Goal: Information Seeking & Learning: Learn about a topic

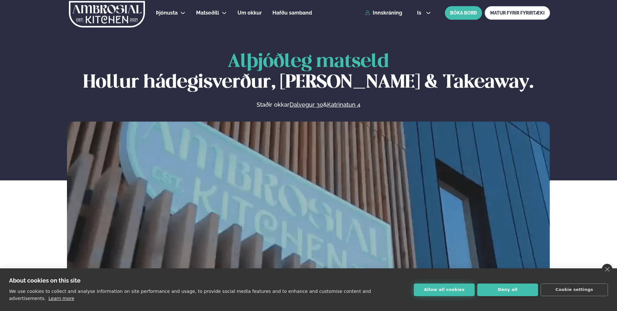
click at [448, 297] on button "Allow all cookies" at bounding box center [444, 290] width 61 height 13
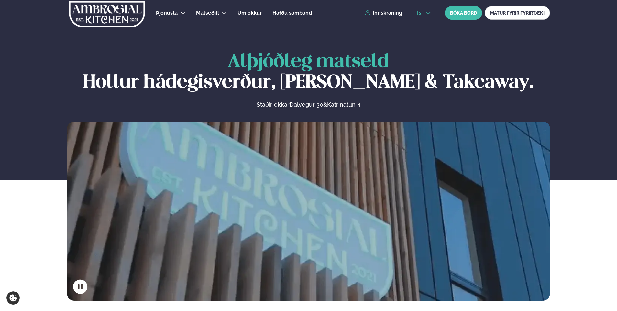
click at [428, 12] on icon at bounding box center [428, 12] width 5 height 5
click at [424, 22] on link "en" at bounding box center [424, 24] width 24 height 13
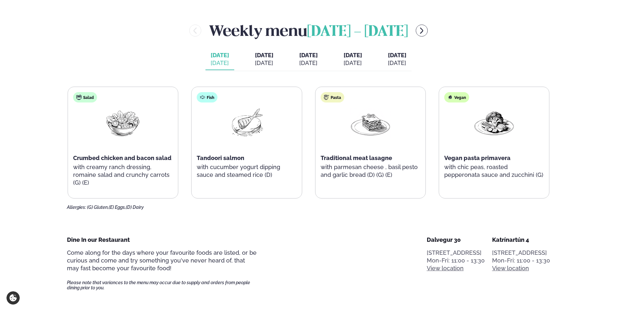
scroll to position [296, 0]
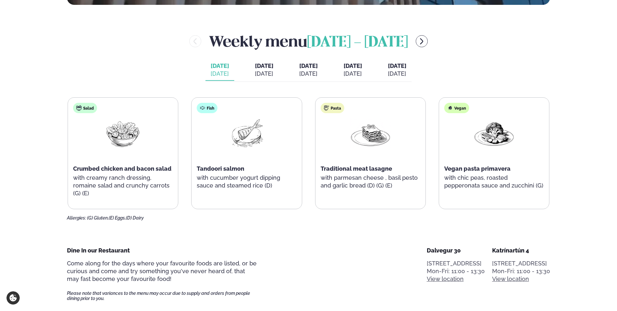
click at [407, 72] on div "[DATE]" at bounding box center [397, 74] width 18 height 8
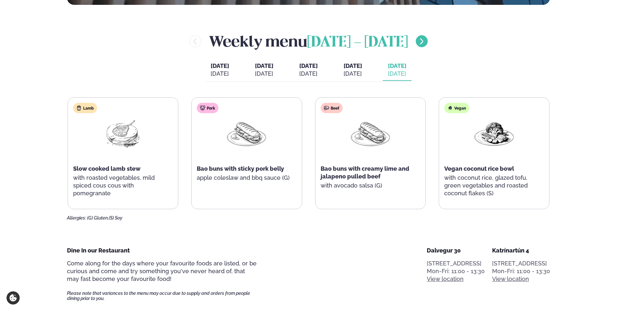
click at [426, 40] on icon "menu-btn-right" at bounding box center [422, 42] width 8 height 8
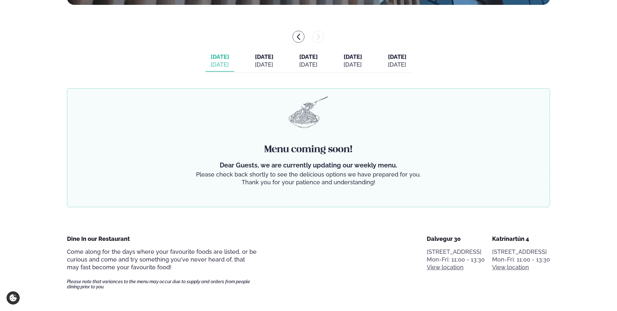
click at [259, 59] on span "[DATE]" at bounding box center [264, 56] width 18 height 7
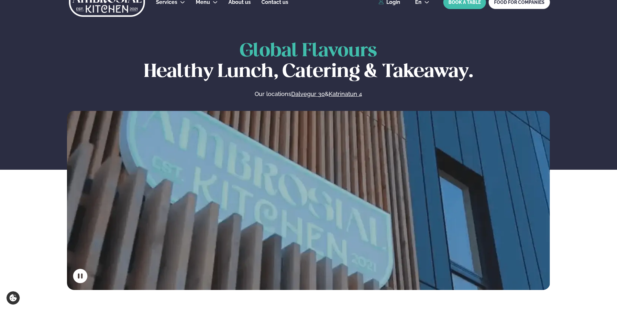
scroll to position [0, 0]
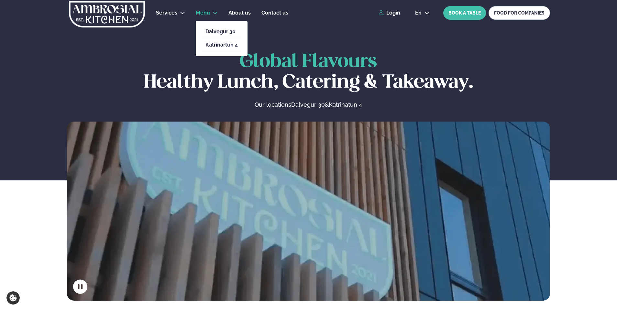
click at [208, 13] on span "Menu" at bounding box center [203, 13] width 14 height 6
